Goal: Task Accomplishment & Management: Use online tool/utility

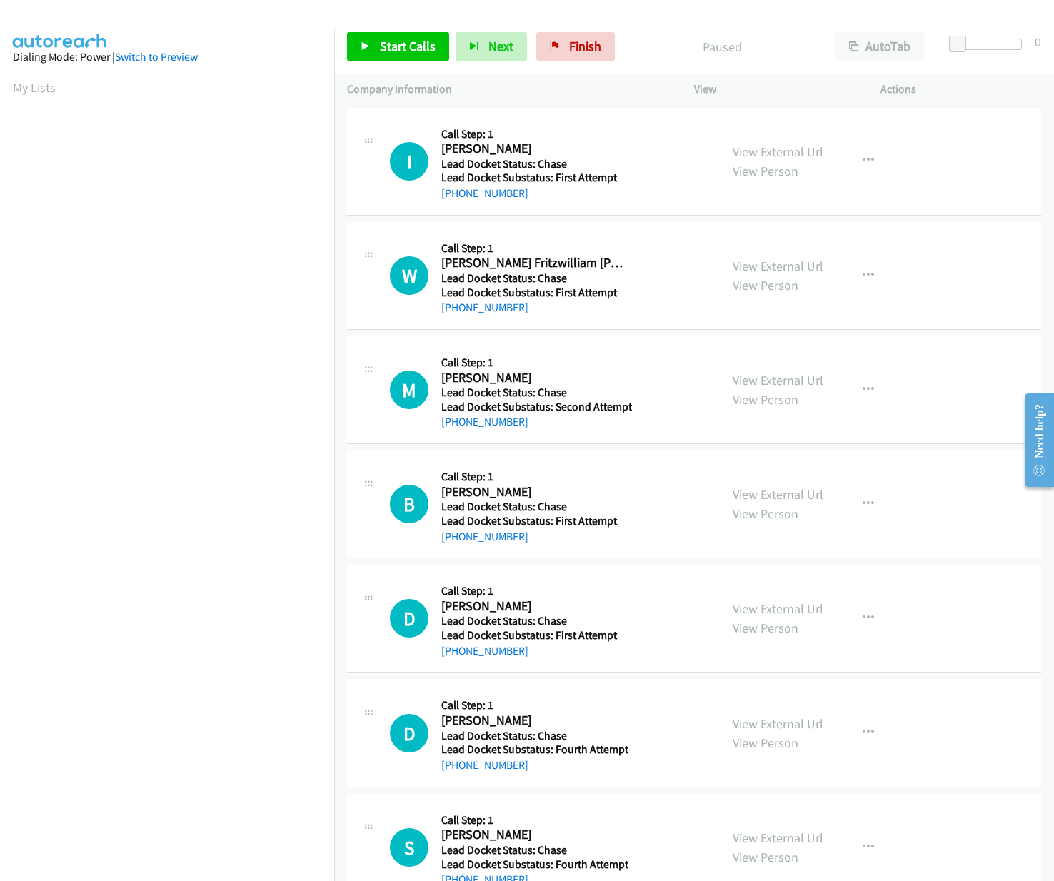
drag, startPoint x: 536, startPoint y: 194, endPoint x: 456, endPoint y: 196, distance: 80.0
click at [456, 196] on div "+1 909-908-3105" at bounding box center [534, 193] width 186 height 17
copy link "909-908-3105"
click at [401, 42] on span "Start Calls" at bounding box center [408, 46] width 56 height 16
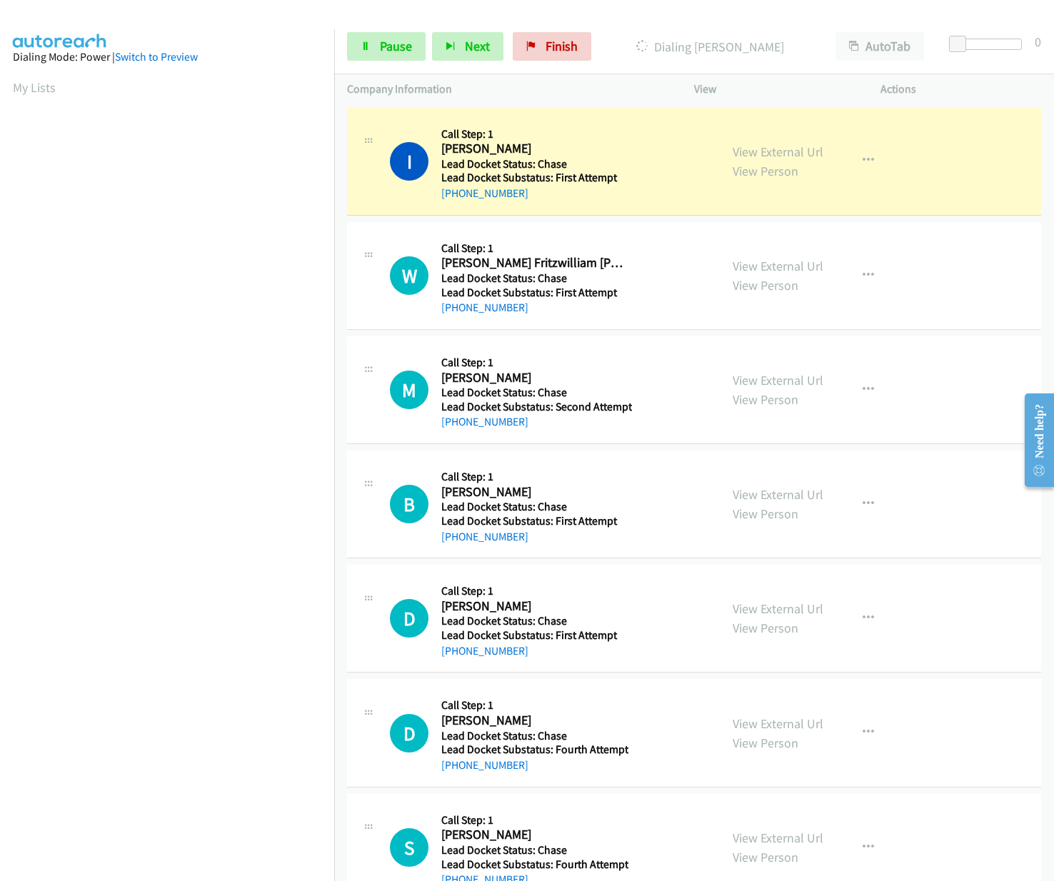
click at [378, 301] on div "W Callback Scheduled Call Step: 1 William Fritzwilliam Fritz America/Los_Angele…" at bounding box center [533, 275] width 347 height 81
drag, startPoint x: 526, startPoint y: 311, endPoint x: 453, endPoint y: 313, distance: 72.9
click at [453, 313] on div "+1 209-818-5617" at bounding box center [534, 307] width 186 height 17
copy link "209-818-5617"
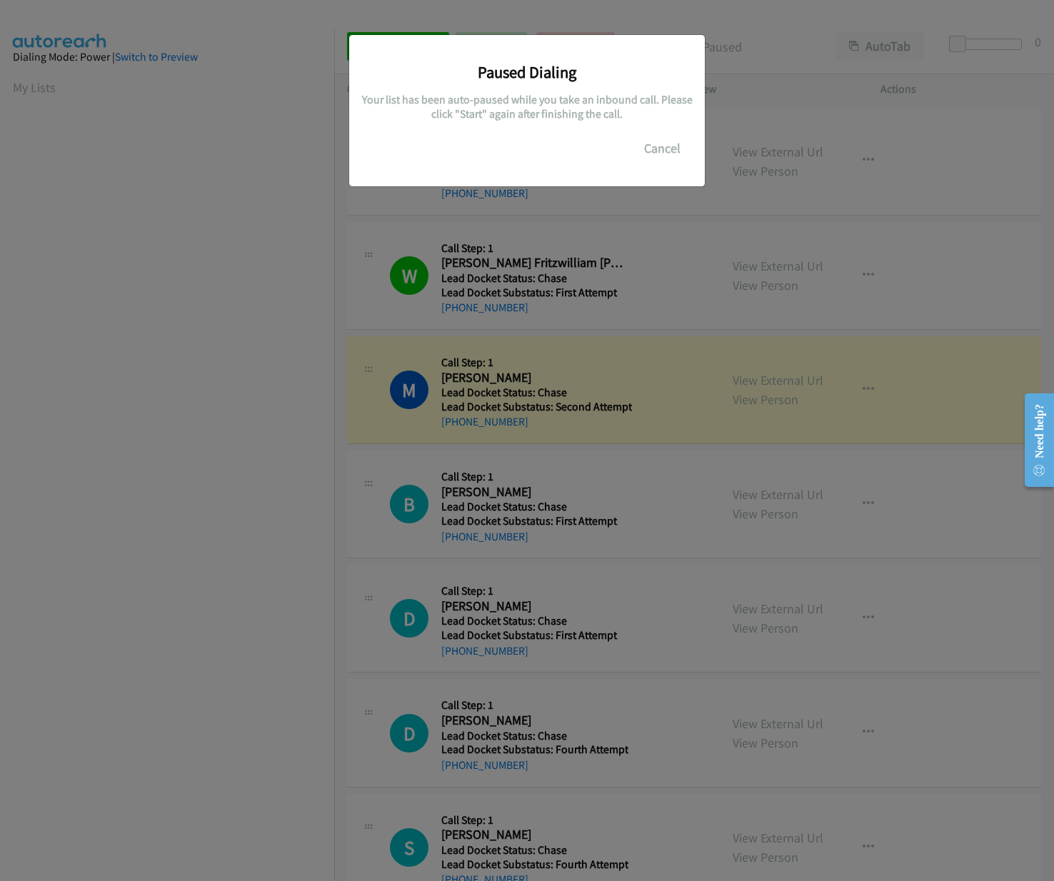
click at [174, 388] on div "Paused Dialing Your list has been auto-paused while you take an inbound call. P…" at bounding box center [527, 447] width 1054 height 868
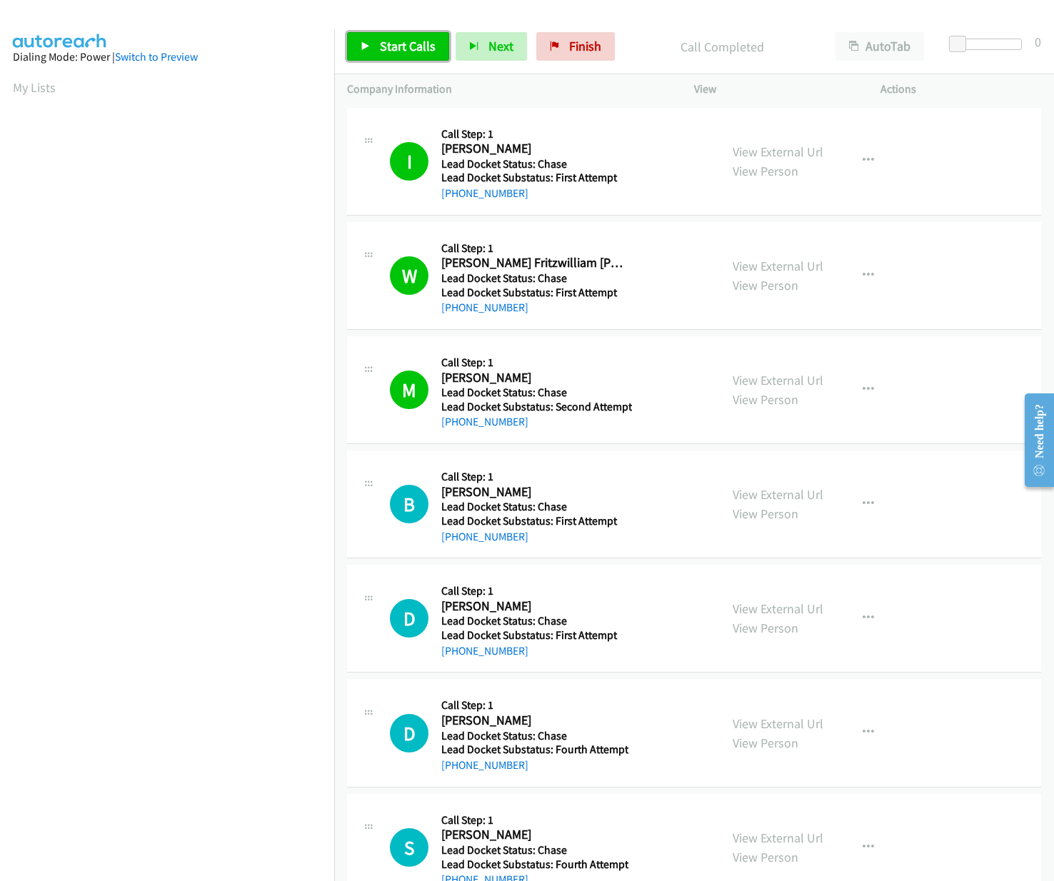
click at [410, 46] on span "Start Calls" at bounding box center [408, 46] width 56 height 16
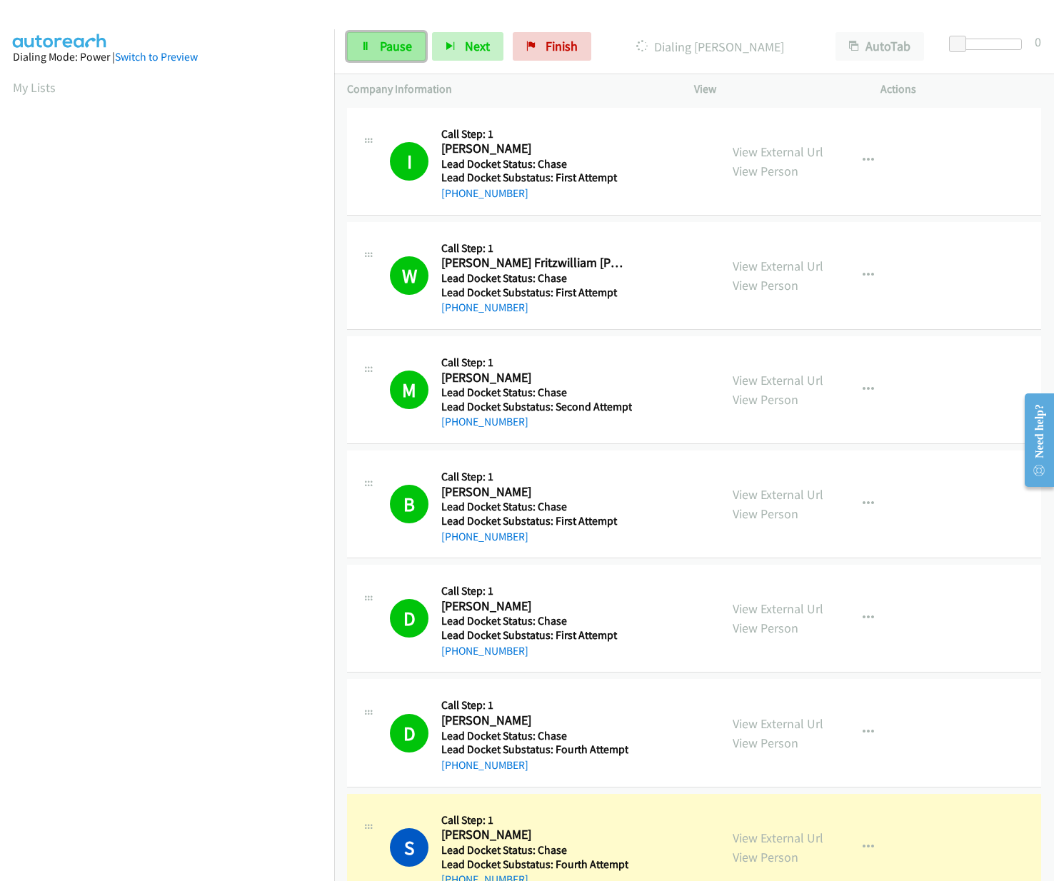
click at [390, 49] on span "Pause" at bounding box center [396, 46] width 32 height 16
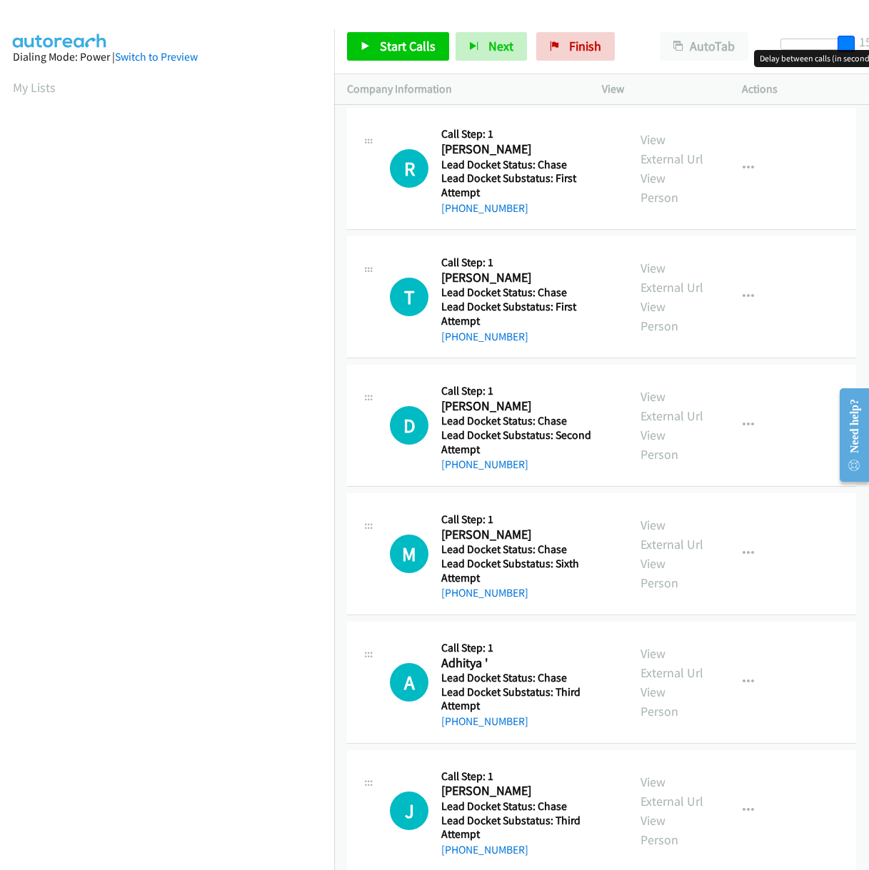
drag, startPoint x: 778, startPoint y: 41, endPoint x: 865, endPoint y: 42, distance: 87.1
click at [865, 42] on div "Start Calls Pause Next Finish Paused AutoTab AutoTab 15" at bounding box center [601, 46] width 535 height 55
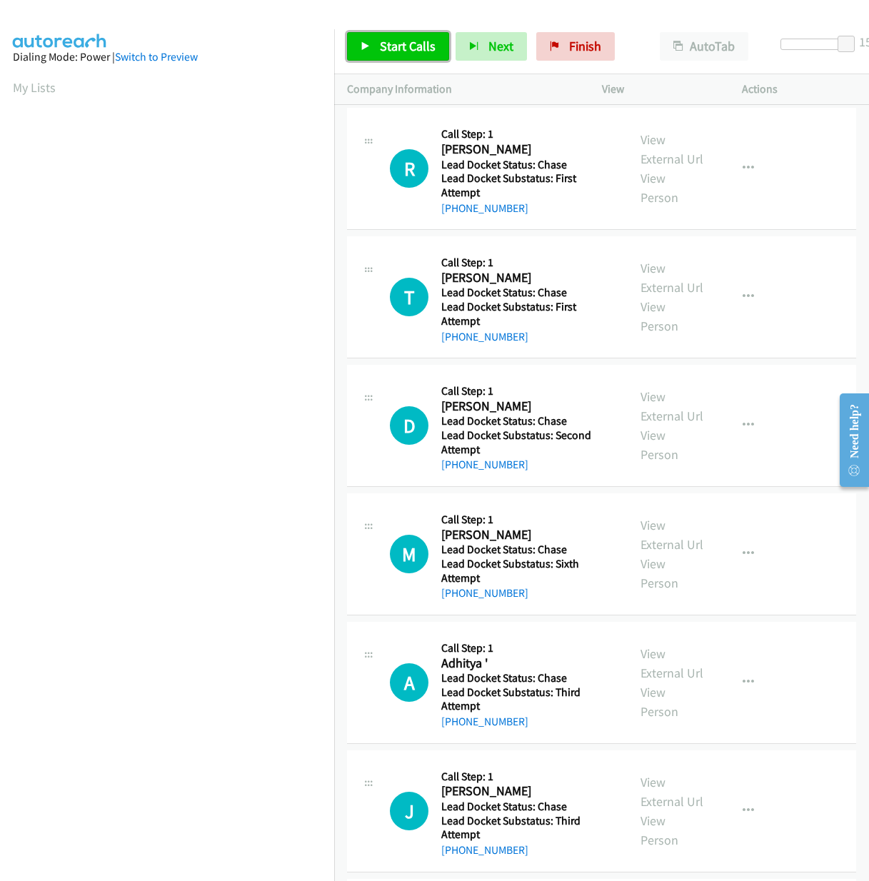
click at [376, 48] on link "Start Calls" at bounding box center [398, 46] width 102 height 29
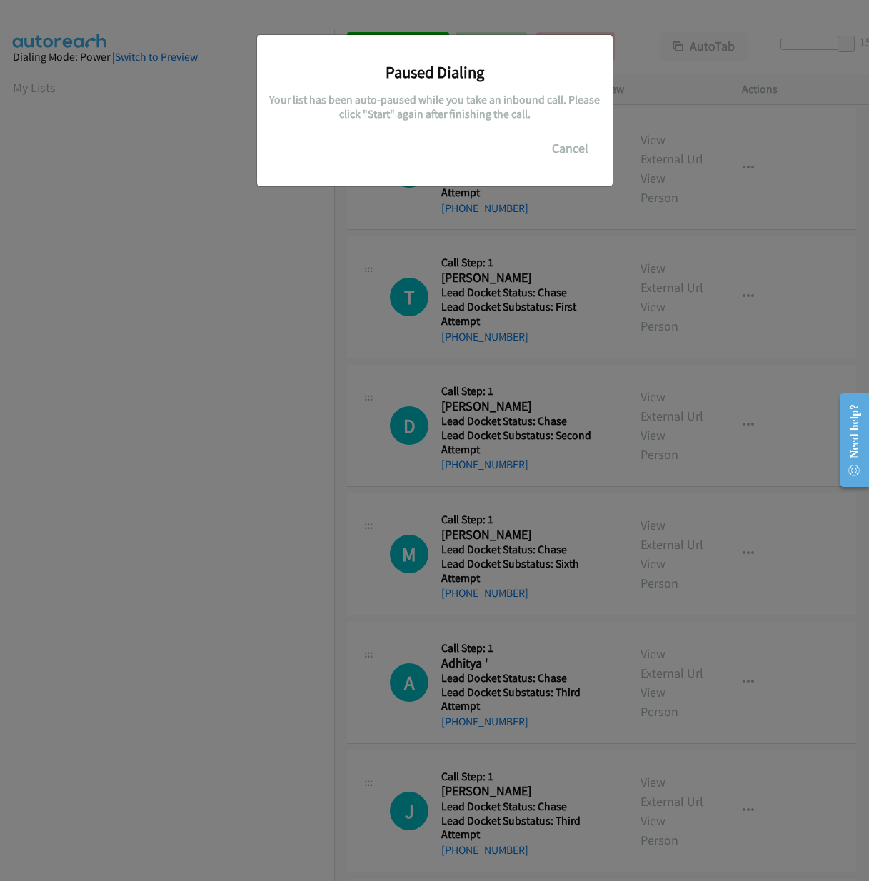
click at [151, 869] on div "Paused Dialing Your list has been auto-paused while you take an inbound call. P…" at bounding box center [434, 447] width 869 height 868
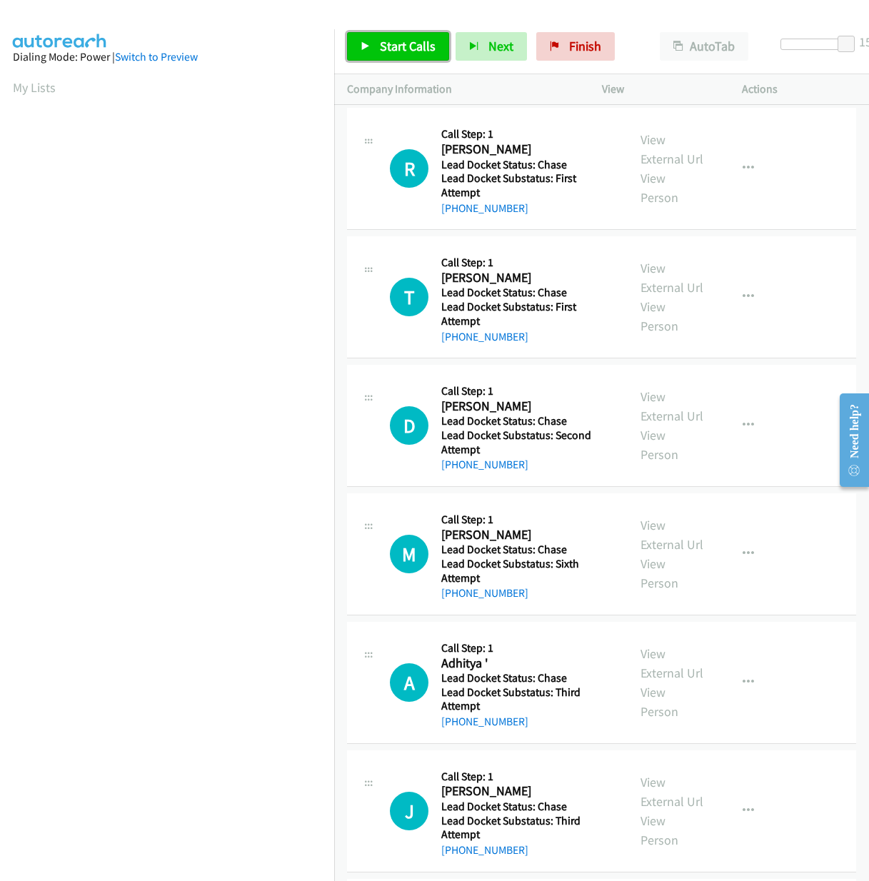
click at [408, 39] on span "Start Calls" at bounding box center [408, 46] width 56 height 16
click at [401, 21] on div "Start Calls Pause Next Finish Started AutoTab AutoTab 15" at bounding box center [601, 46] width 535 height 55
click at [399, 46] on span "Pause" at bounding box center [396, 46] width 32 height 16
click at [397, 46] on span "Start Calls" at bounding box center [408, 46] width 56 height 16
click at [473, 58] on button "Next" at bounding box center [467, 46] width 71 height 29
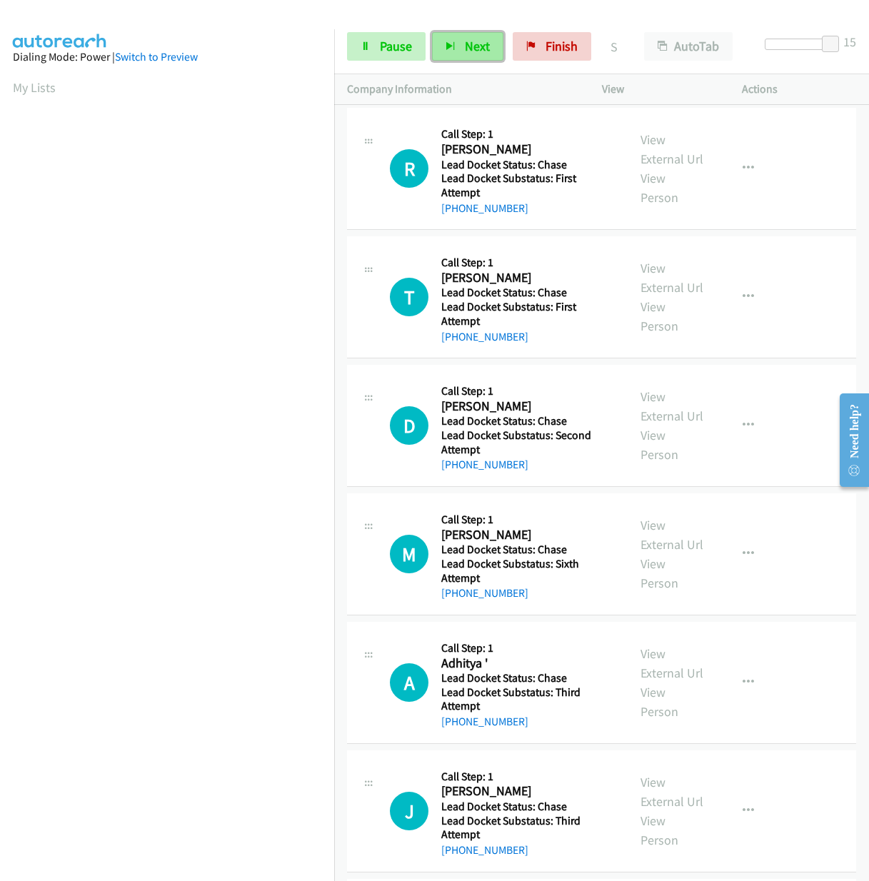
click at [468, 51] on span "Next" at bounding box center [477, 46] width 25 height 16
click at [475, 53] on span "Next" at bounding box center [477, 46] width 25 height 16
click at [391, 53] on span "Pause" at bounding box center [396, 46] width 32 height 16
click at [402, 52] on span "Start Calls" at bounding box center [408, 46] width 56 height 16
click at [573, 49] on span "Finish" at bounding box center [562, 46] width 32 height 16
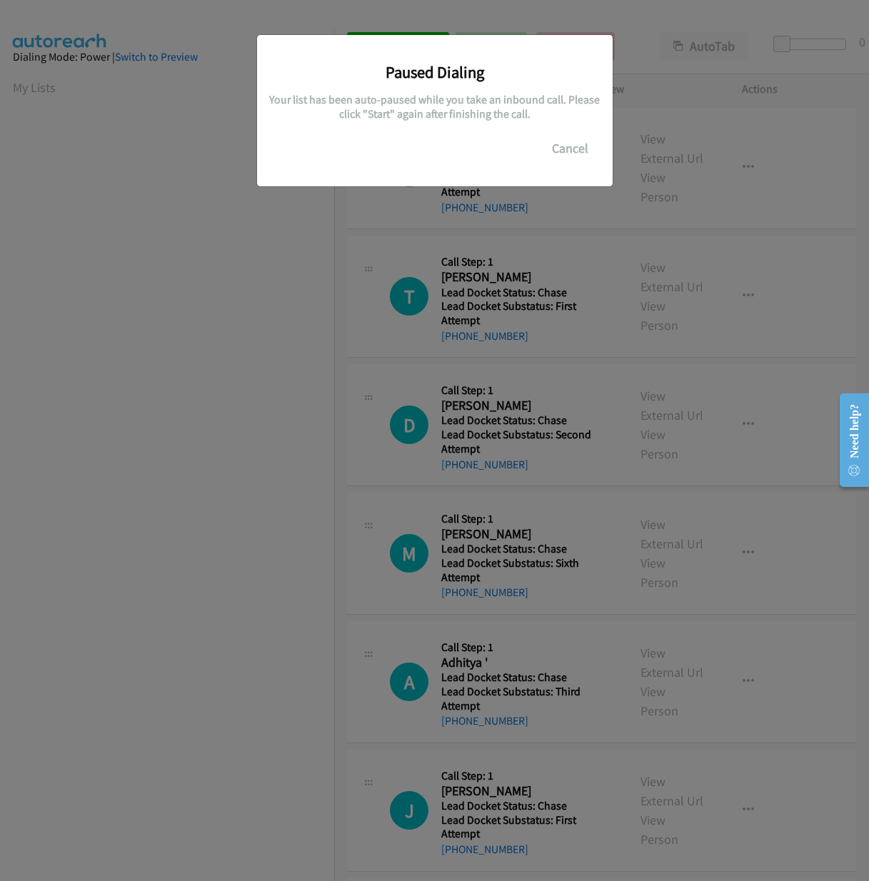
click at [101, 183] on div "Paused Dialing Your list has been auto-paused while you take an inbound call. P…" at bounding box center [434, 447] width 869 height 868
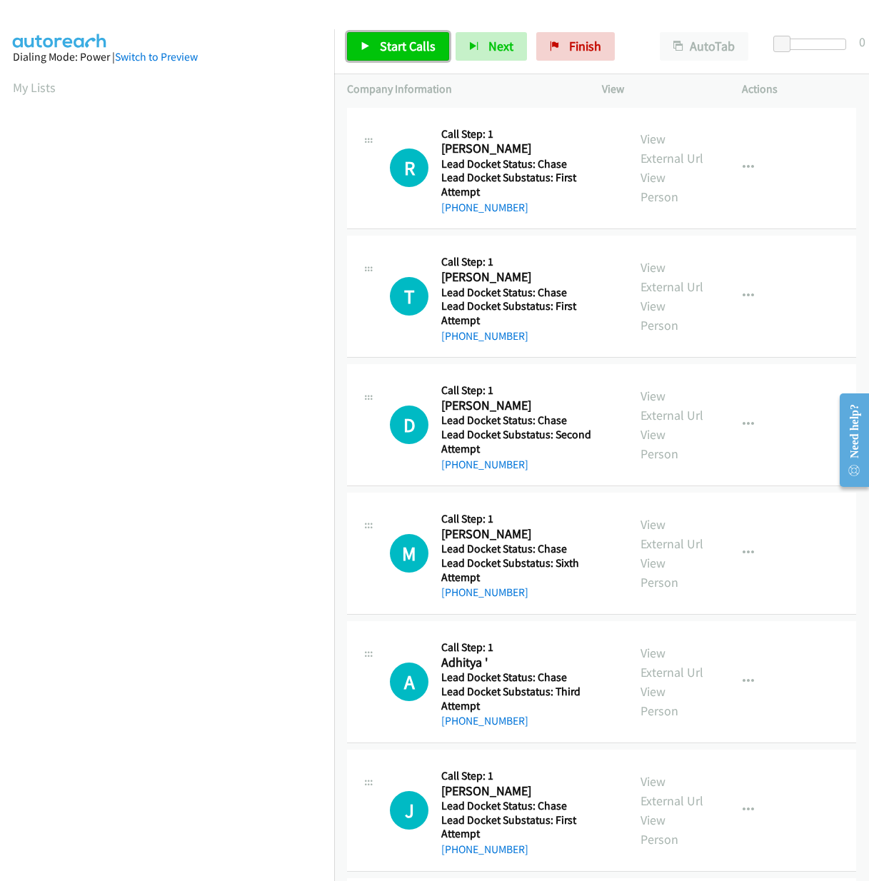
click at [391, 43] on span "Start Calls" at bounding box center [408, 46] width 56 height 16
click at [222, 66] on aside "Dialing Mode: Power | Switch to Preview My Lists" at bounding box center [167, 424] width 334 height 790
click at [529, 42] on icon at bounding box center [531, 47] width 10 height 10
click at [390, 39] on span "Start Calls" at bounding box center [408, 46] width 56 height 16
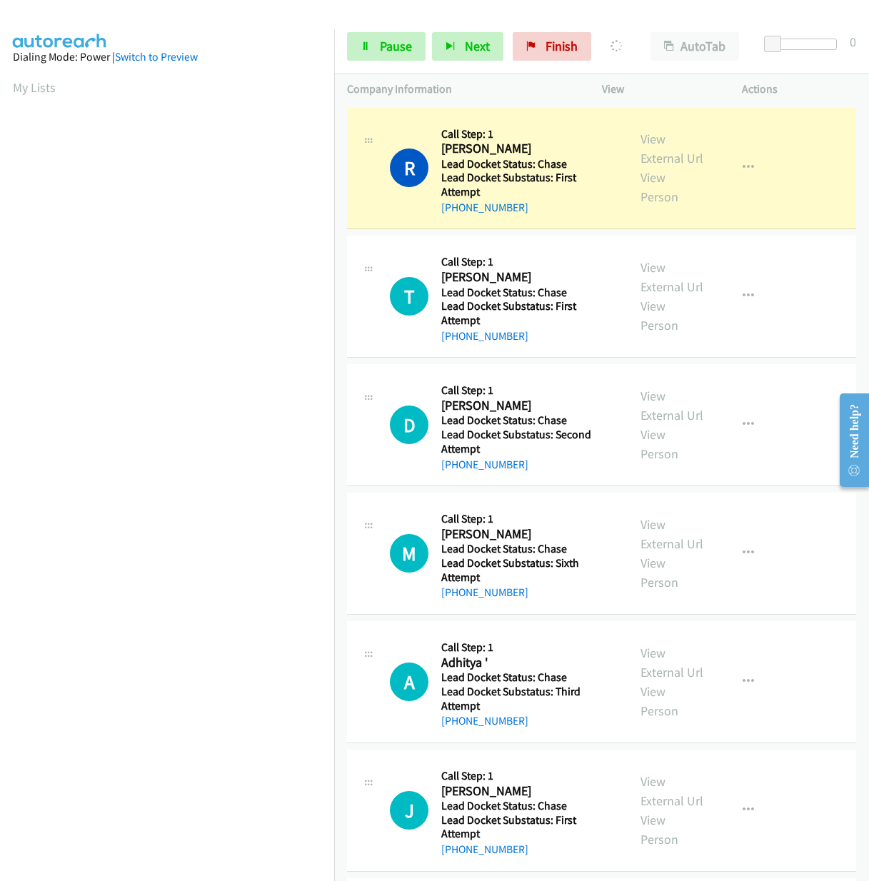
drag, startPoint x: 519, startPoint y: 202, endPoint x: 457, endPoint y: 216, distance: 63.6
click at [457, 216] on div "[PHONE_NUMBER]" at bounding box center [528, 207] width 174 height 17
copy link "[PHONE_NUMBER]"
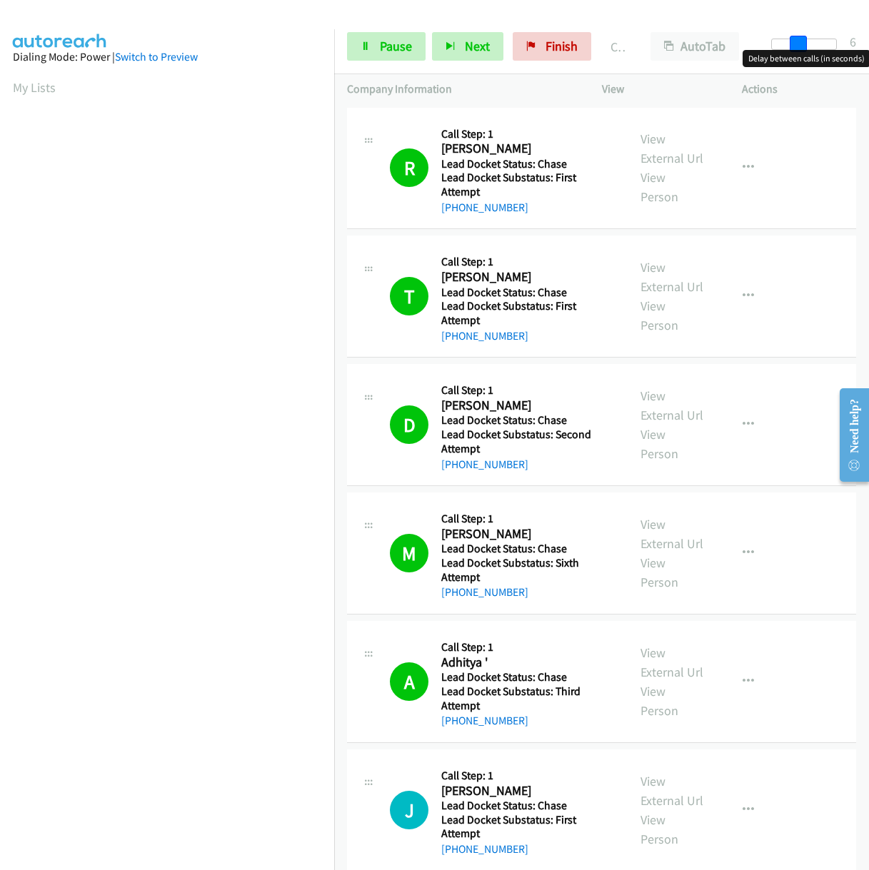
drag, startPoint x: 775, startPoint y: 43, endPoint x: 800, endPoint y: 43, distance: 25.0
click at [800, 43] on span at bounding box center [798, 44] width 17 height 17
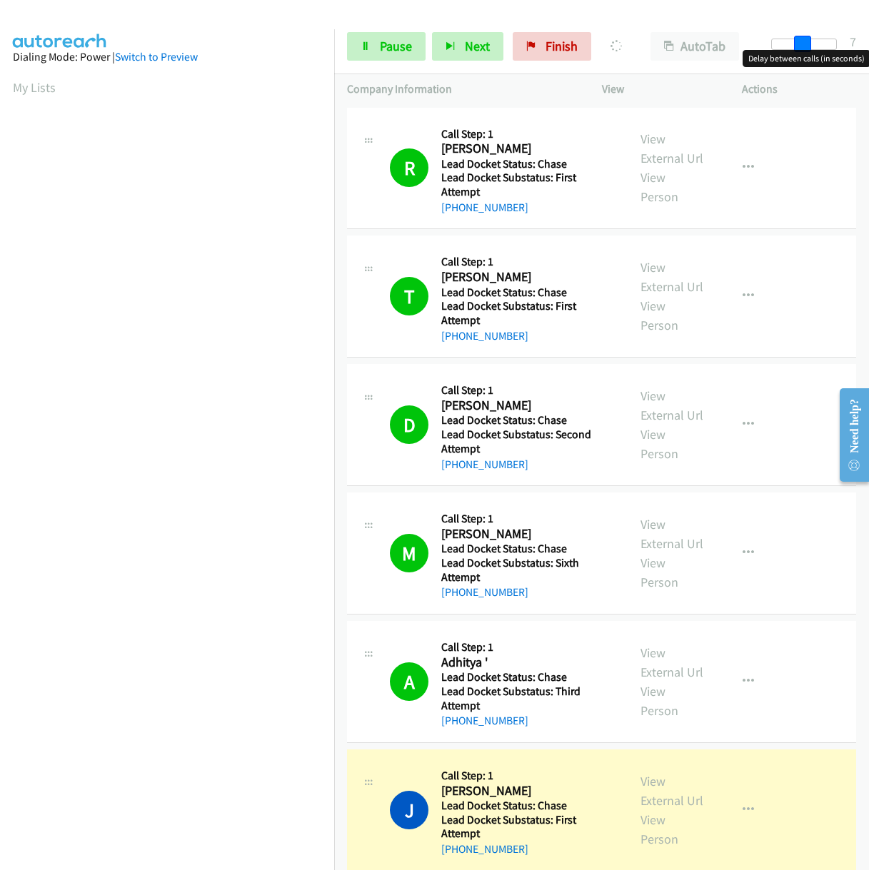
click at [809, 42] on span at bounding box center [802, 44] width 17 height 17
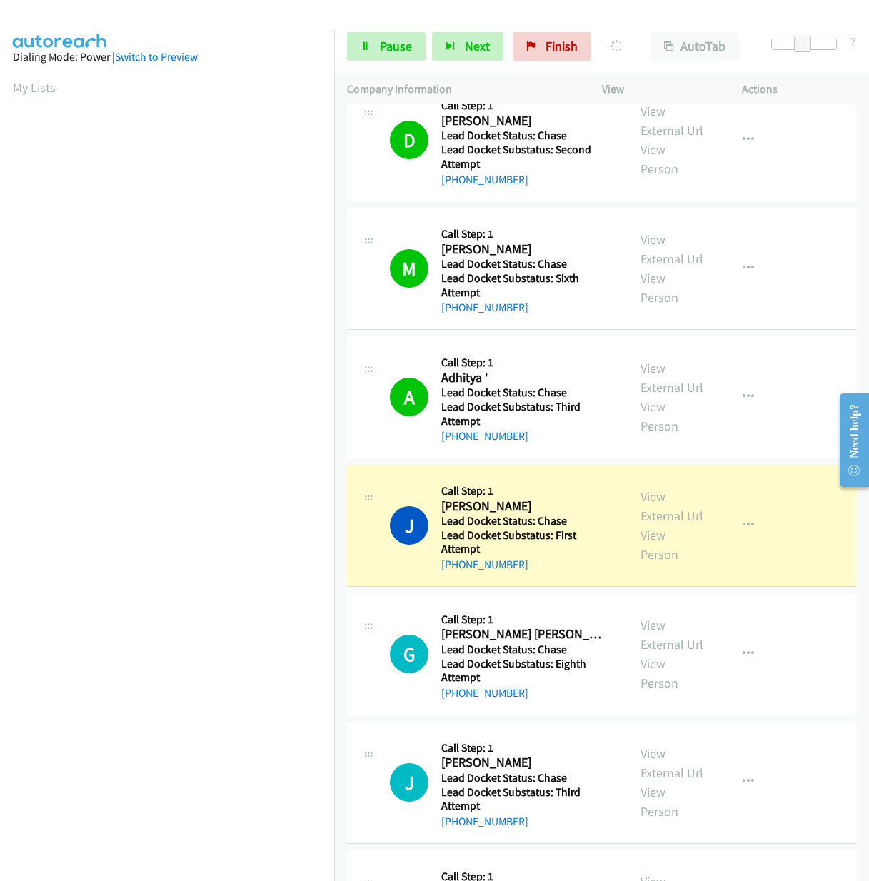
scroll to position [286, 0]
drag, startPoint x: 531, startPoint y: 569, endPoint x: 455, endPoint y: 570, distance: 76.4
click at [455, 570] on div "[PHONE_NUMBER]" at bounding box center [528, 564] width 174 height 17
copy link "[PHONE_NUMBER]"
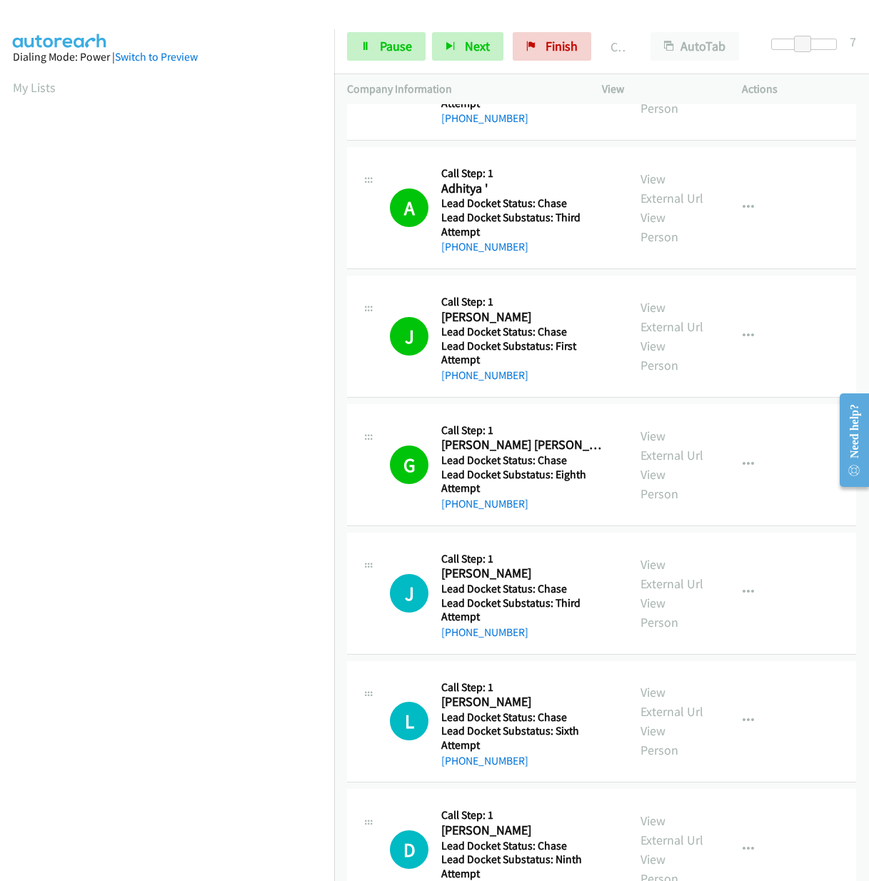
scroll to position [500, 0]
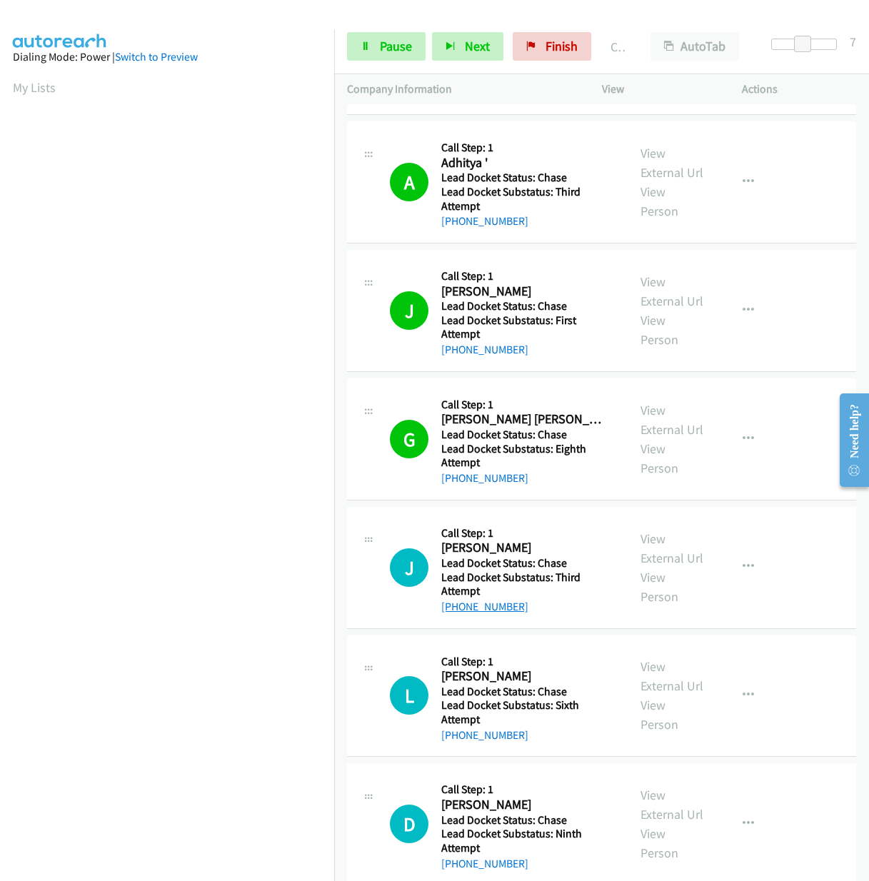
drag, startPoint x: 533, startPoint y: 617, endPoint x: 455, endPoint y: 616, distance: 78.6
click at [455, 616] on div "[PHONE_NUMBER]" at bounding box center [528, 606] width 174 height 17
copy link "[PHONE_NUMBER]"
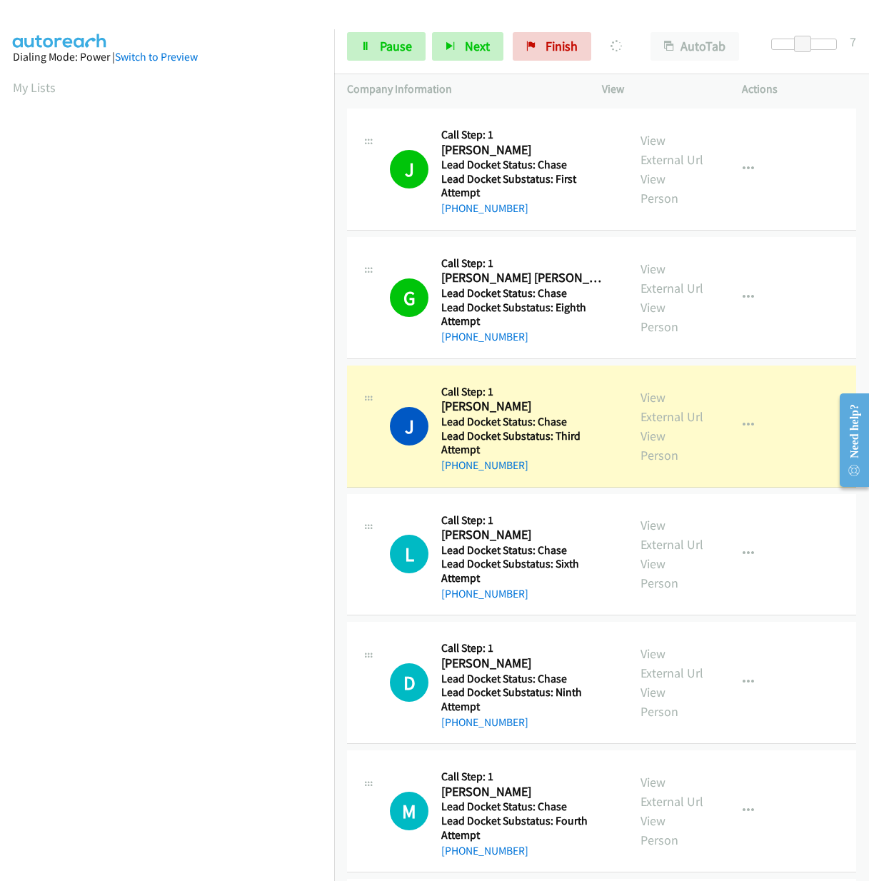
scroll to position [643, 0]
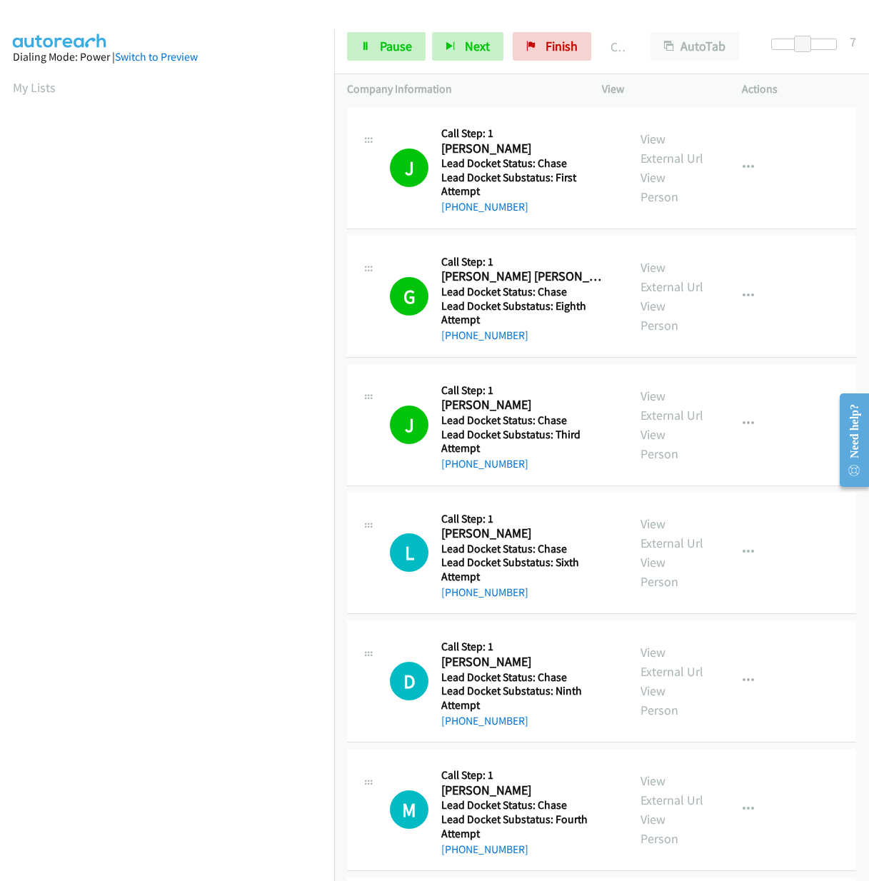
drag, startPoint x: 535, startPoint y: 603, endPoint x: 457, endPoint y: 606, distance: 77.9
click at [457, 601] on div "[PHONE_NUMBER]" at bounding box center [528, 592] width 174 height 17
copy link "[PHONE_NUMBER]"
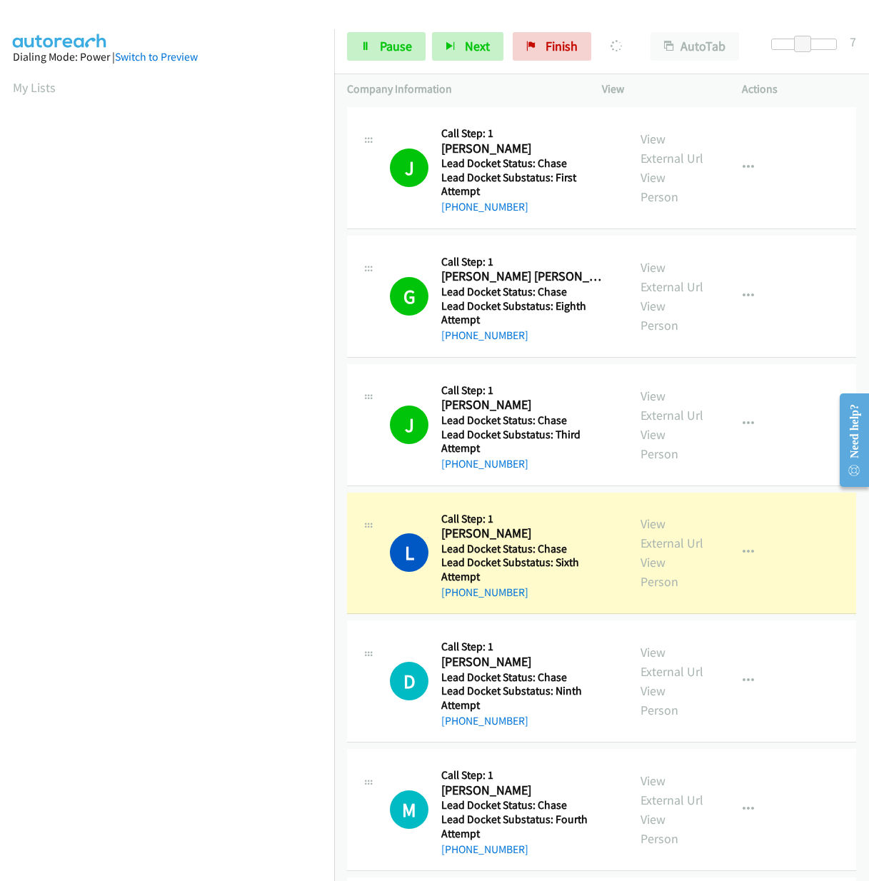
click at [337, 199] on td "J Callback Scheduled Call Step: 1 [PERSON_NAME] America/[GEOGRAPHIC_DATA] Lead …" at bounding box center [601, 168] width 535 height 129
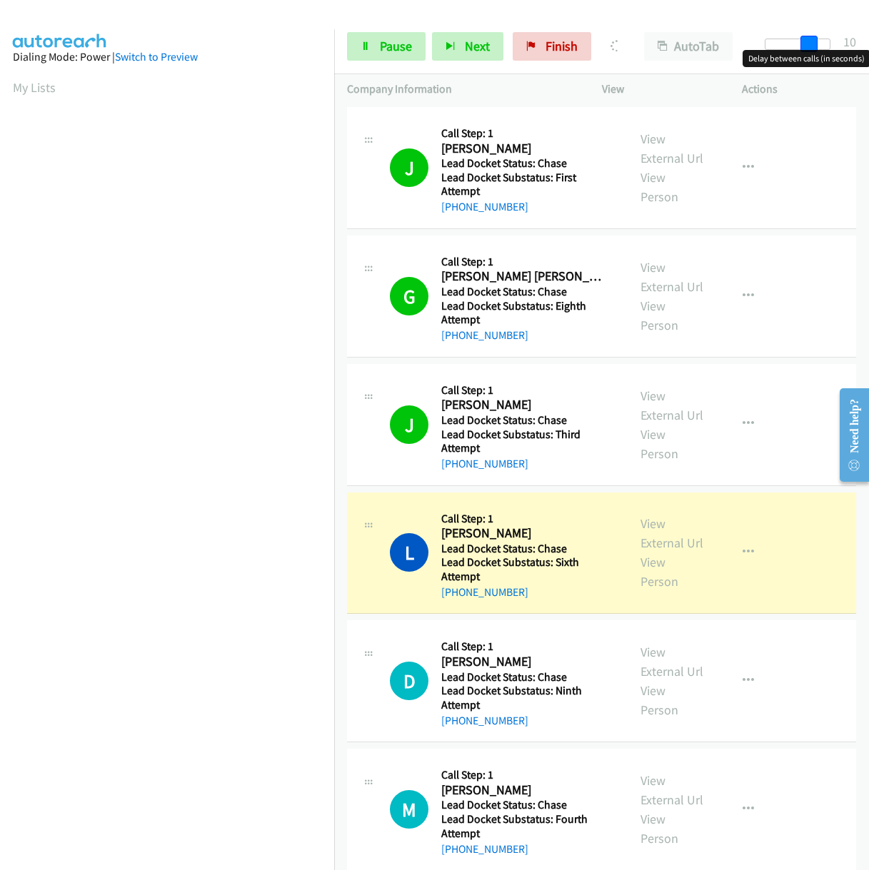
drag, startPoint x: 798, startPoint y: 41, endPoint x: 810, endPoint y: 41, distance: 12.1
click at [810, 41] on span at bounding box center [808, 44] width 17 height 17
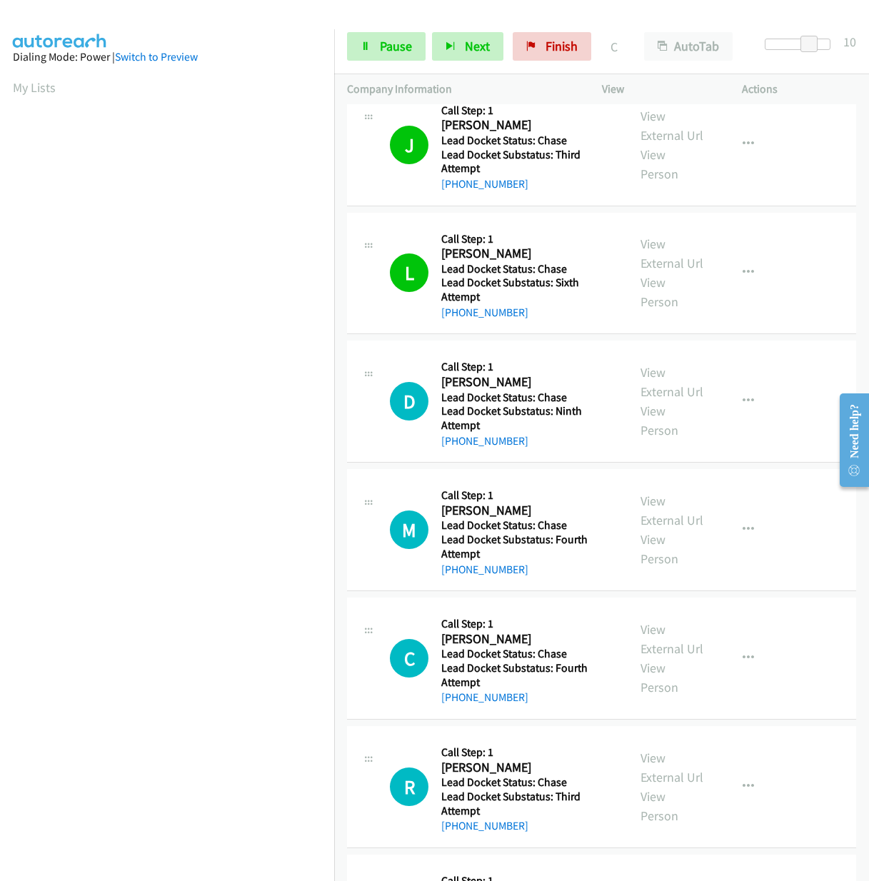
scroll to position [928, 0]
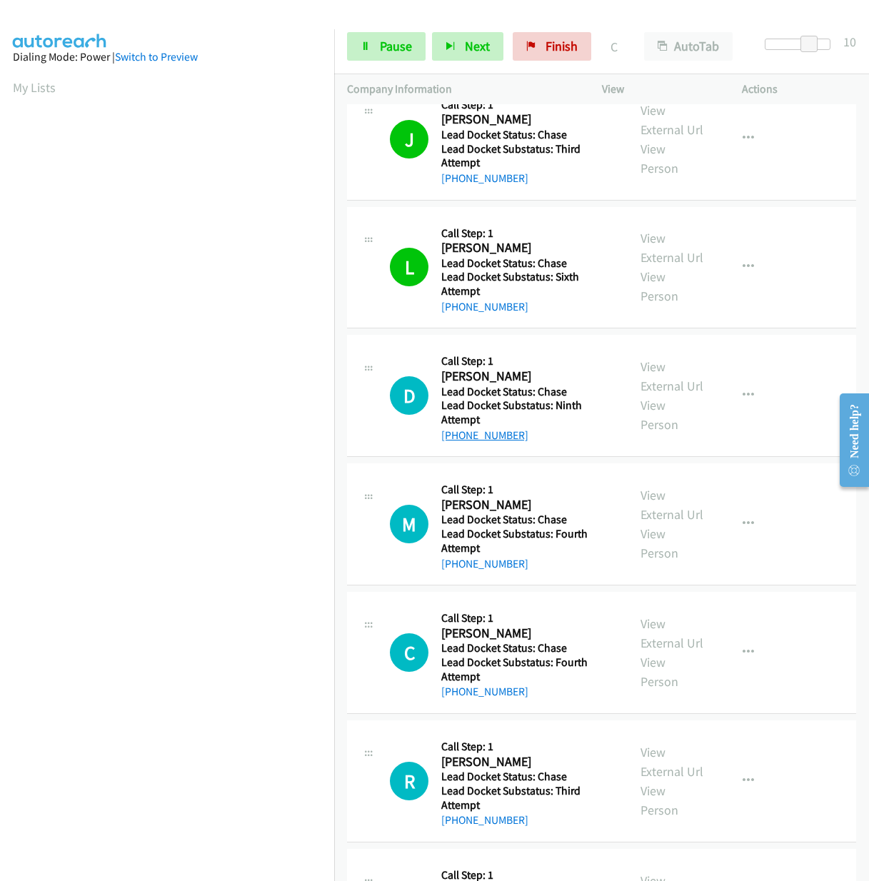
drag, startPoint x: 529, startPoint y: 446, endPoint x: 453, endPoint y: 448, distance: 76.4
click at [453, 444] on div "[PHONE_NUMBER]" at bounding box center [528, 435] width 174 height 17
copy link "[PHONE_NUMBER]"
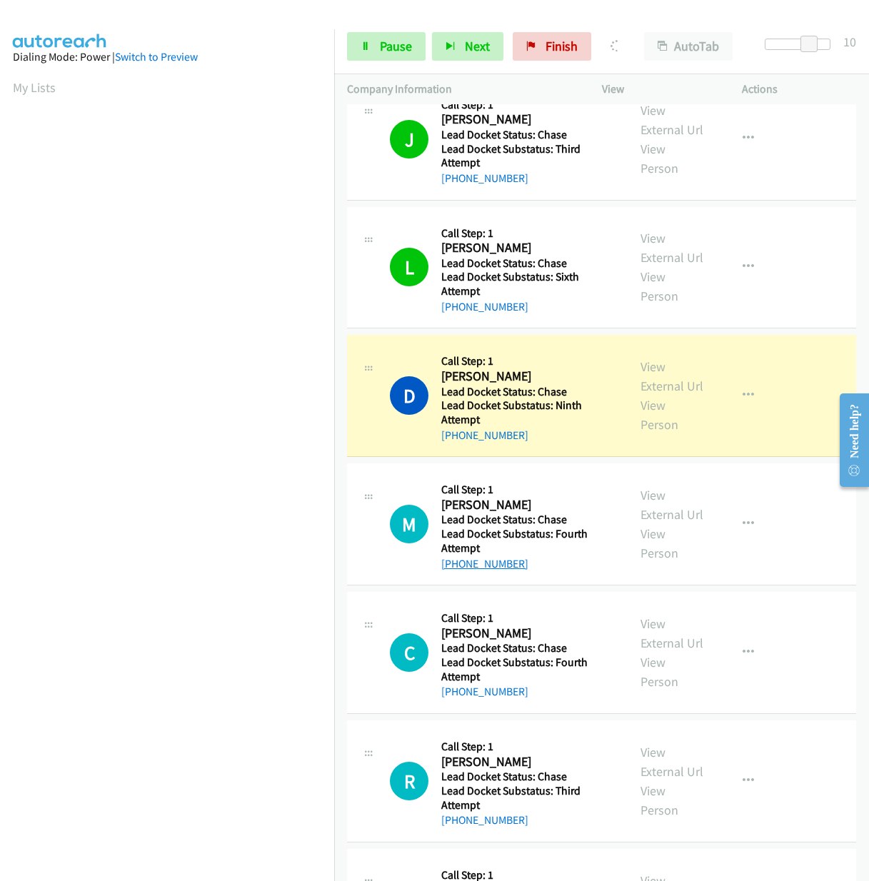
drag, startPoint x: 522, startPoint y: 573, endPoint x: 456, endPoint y: 573, distance: 65.7
click at [456, 573] on div "[PHONE_NUMBER]" at bounding box center [528, 564] width 174 height 17
copy link "[PHONE_NUMBER]"
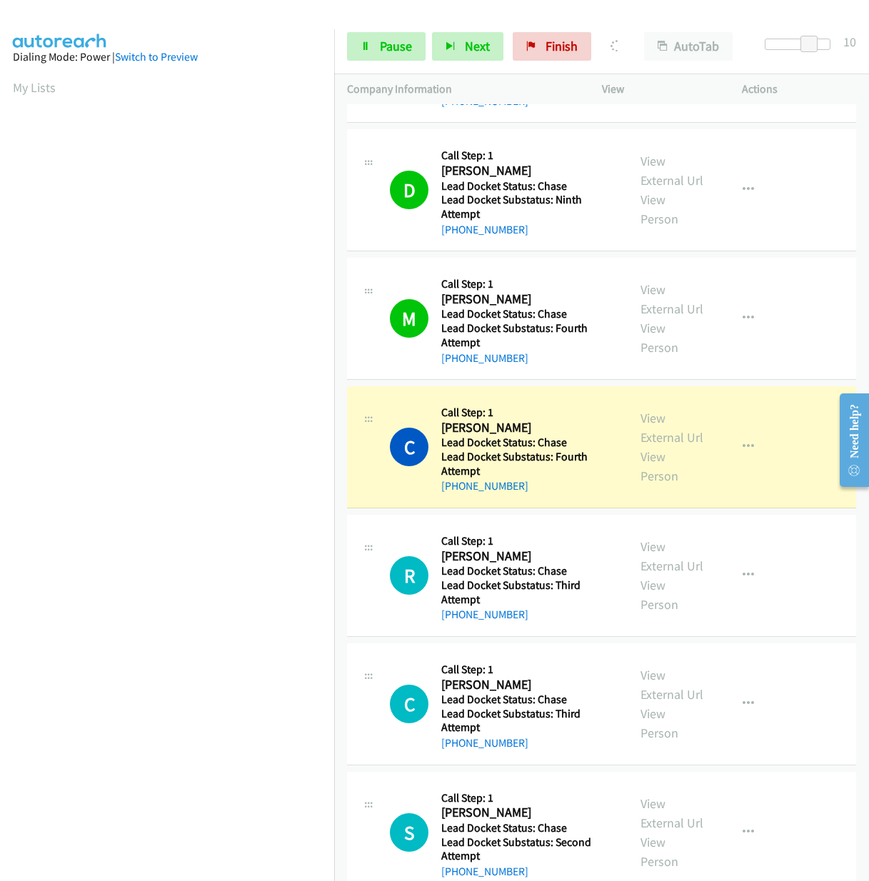
scroll to position [1142, 0]
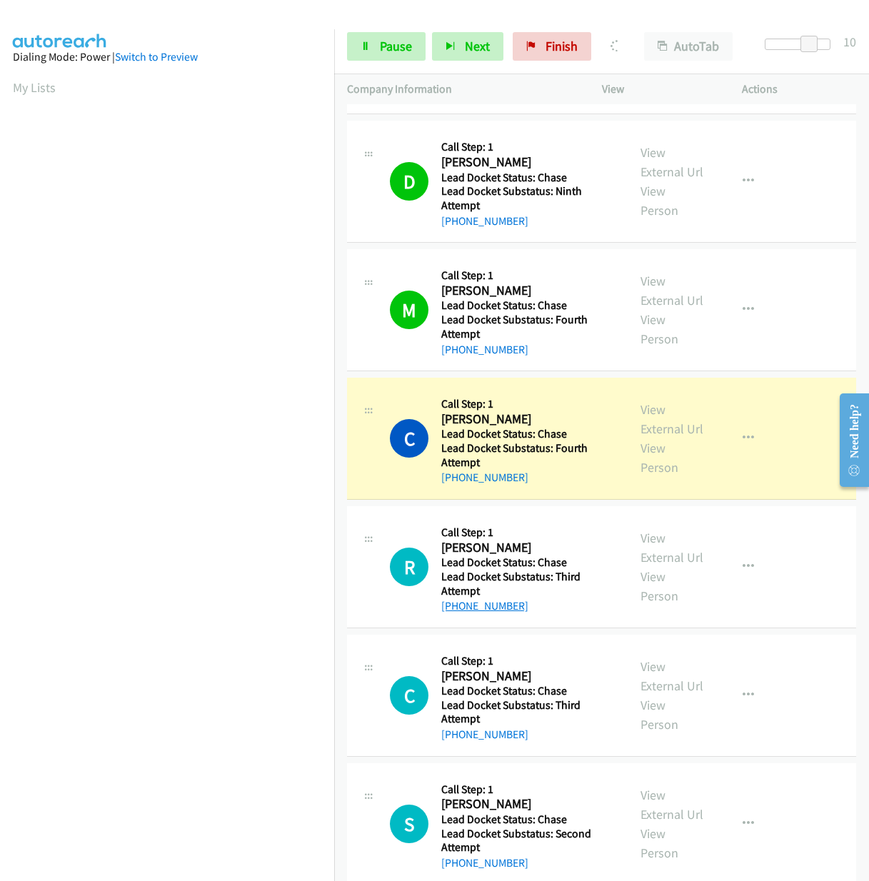
drag, startPoint x: 532, startPoint y: 620, endPoint x: 458, endPoint y: 620, distance: 74.3
click at [453, 615] on div "R Callback Scheduled Call Step: 1 [PERSON_NAME] America/Los_Angeles Lead Docket…" at bounding box center [487, 567] width 281 height 96
copy link "[PHONE_NUMBER]"
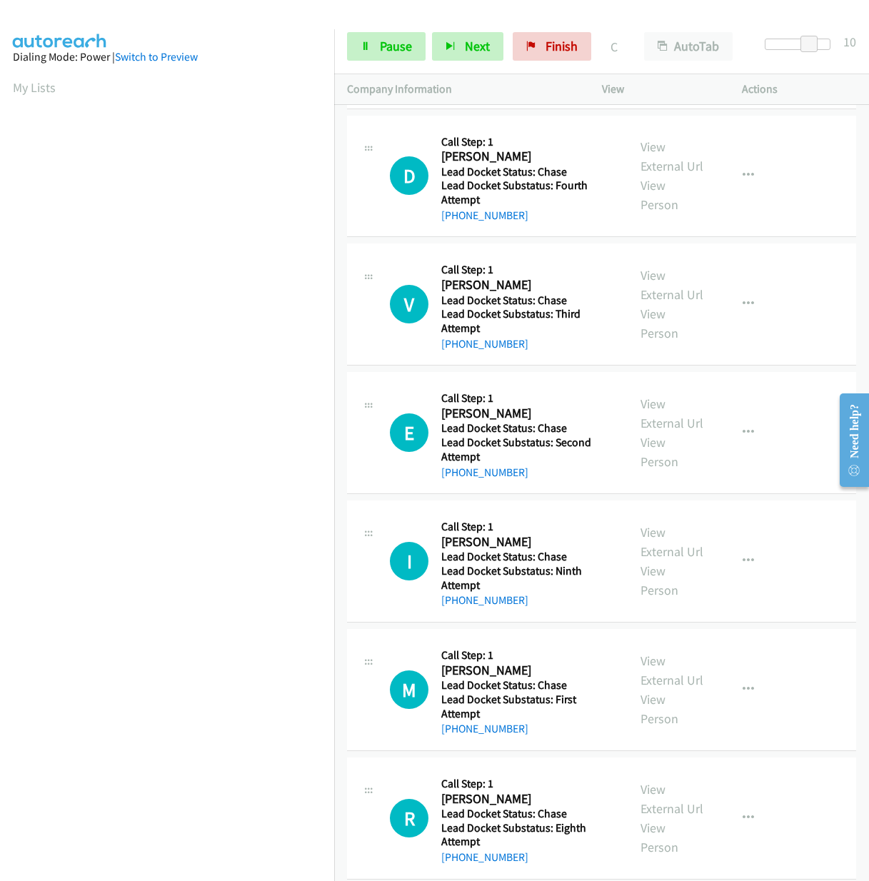
scroll to position [1928, 0]
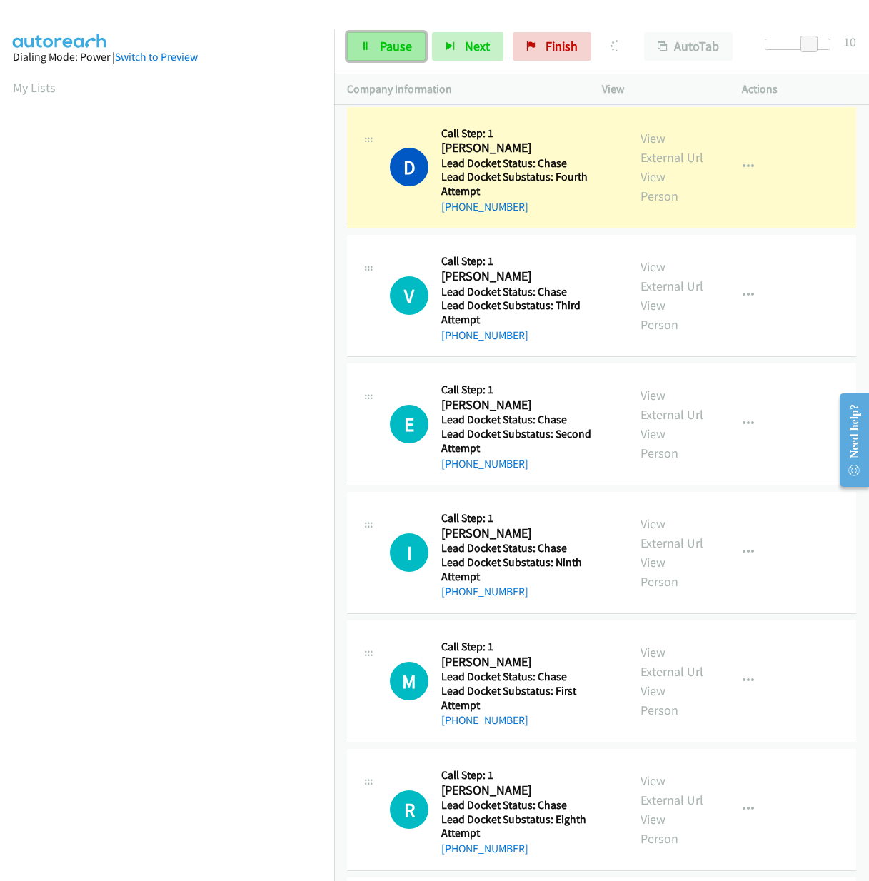
click at [412, 49] on link "Pause" at bounding box center [386, 46] width 79 height 29
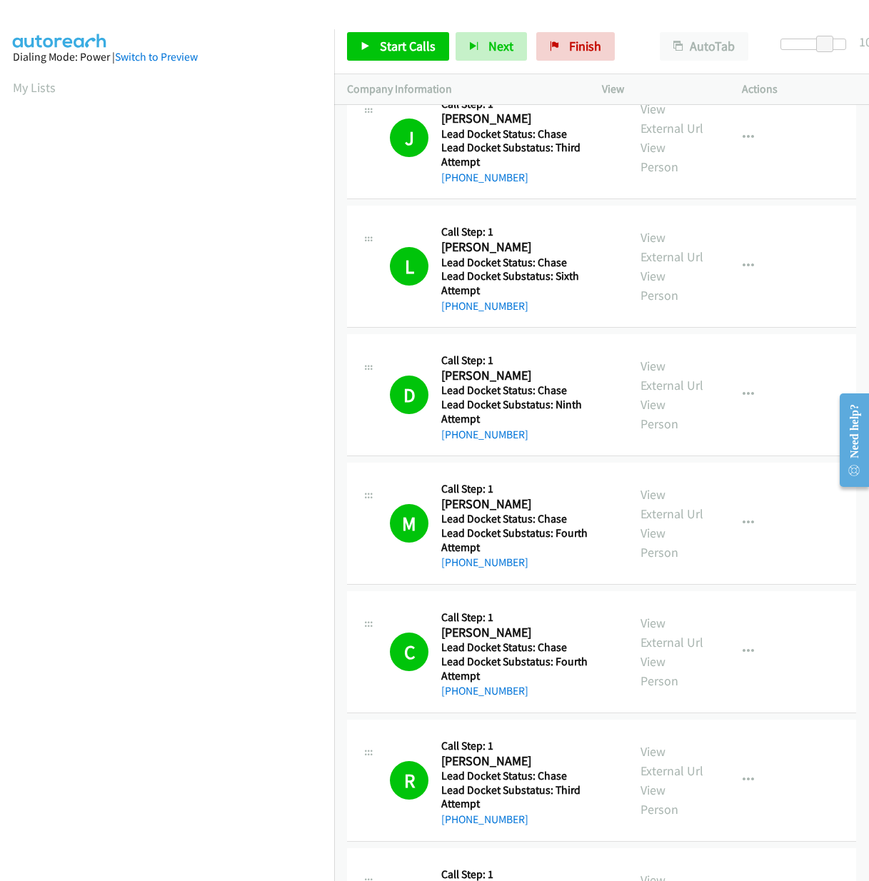
scroll to position [928, 0]
